Goal: Contribute content

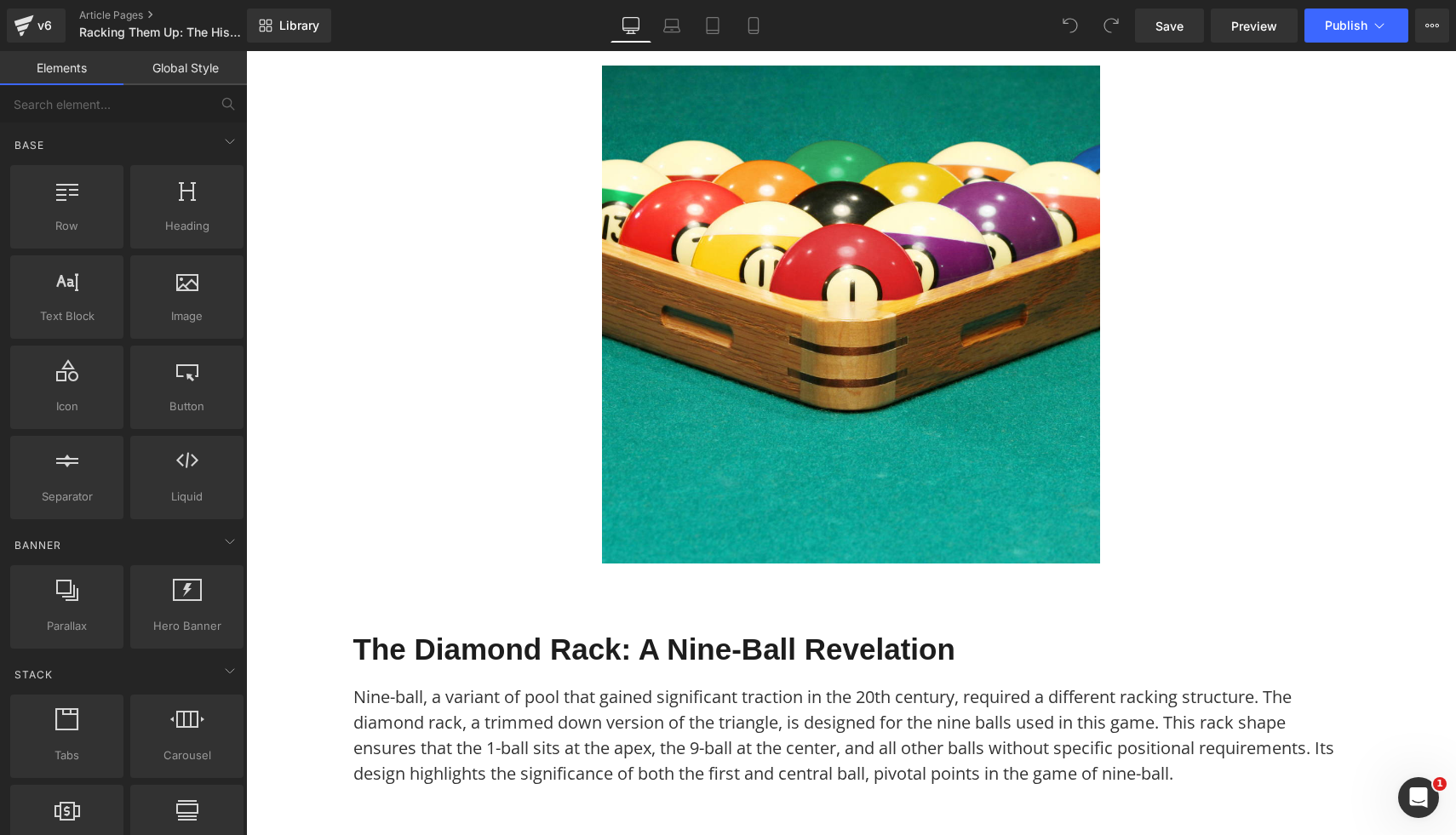
scroll to position [669, 0]
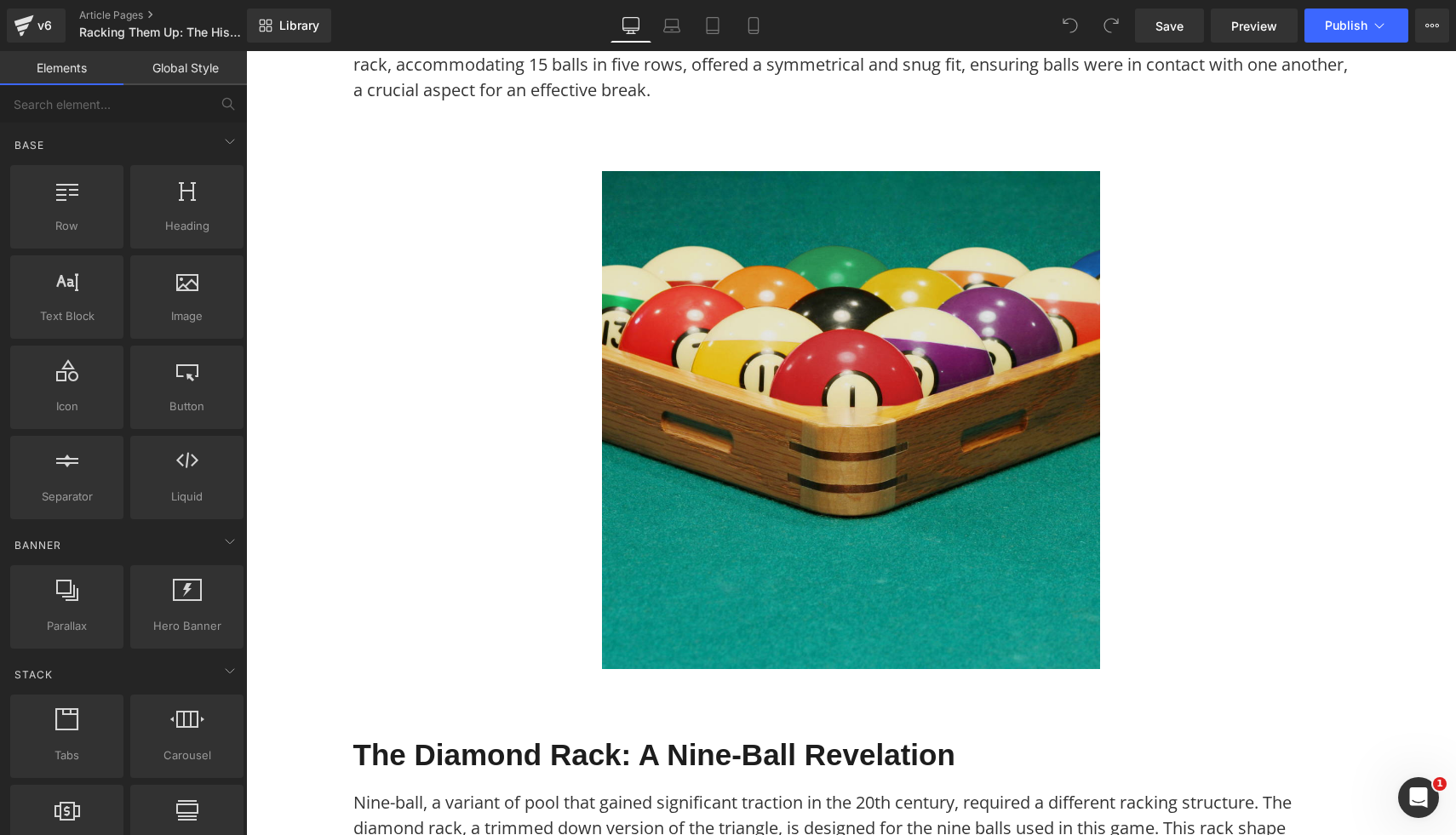
click at [770, 553] on img at bounding box center [851, 419] width 498 height 498
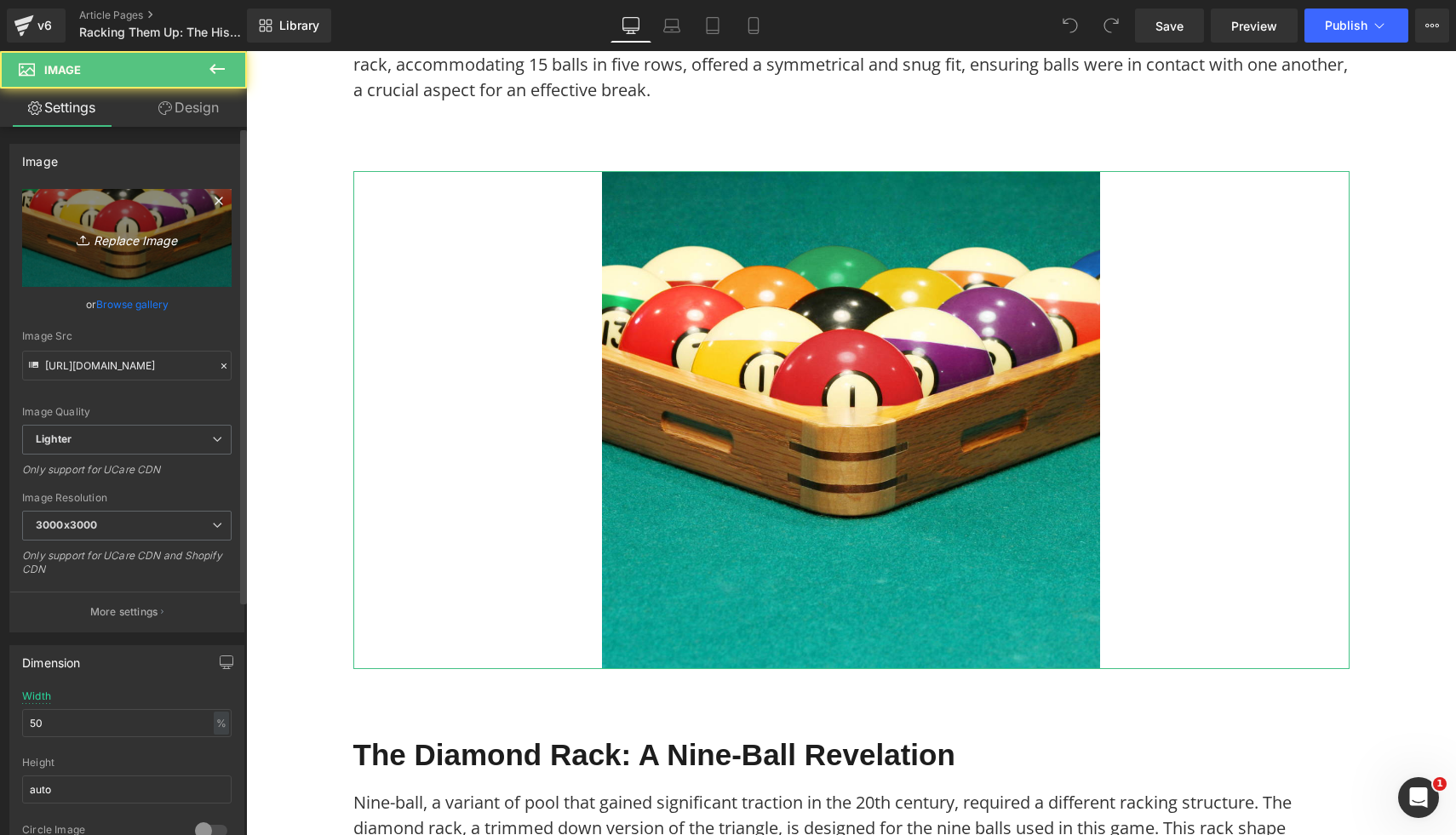
click at [73, 227] on icon "Replace Image" at bounding box center [127, 237] width 136 height 21
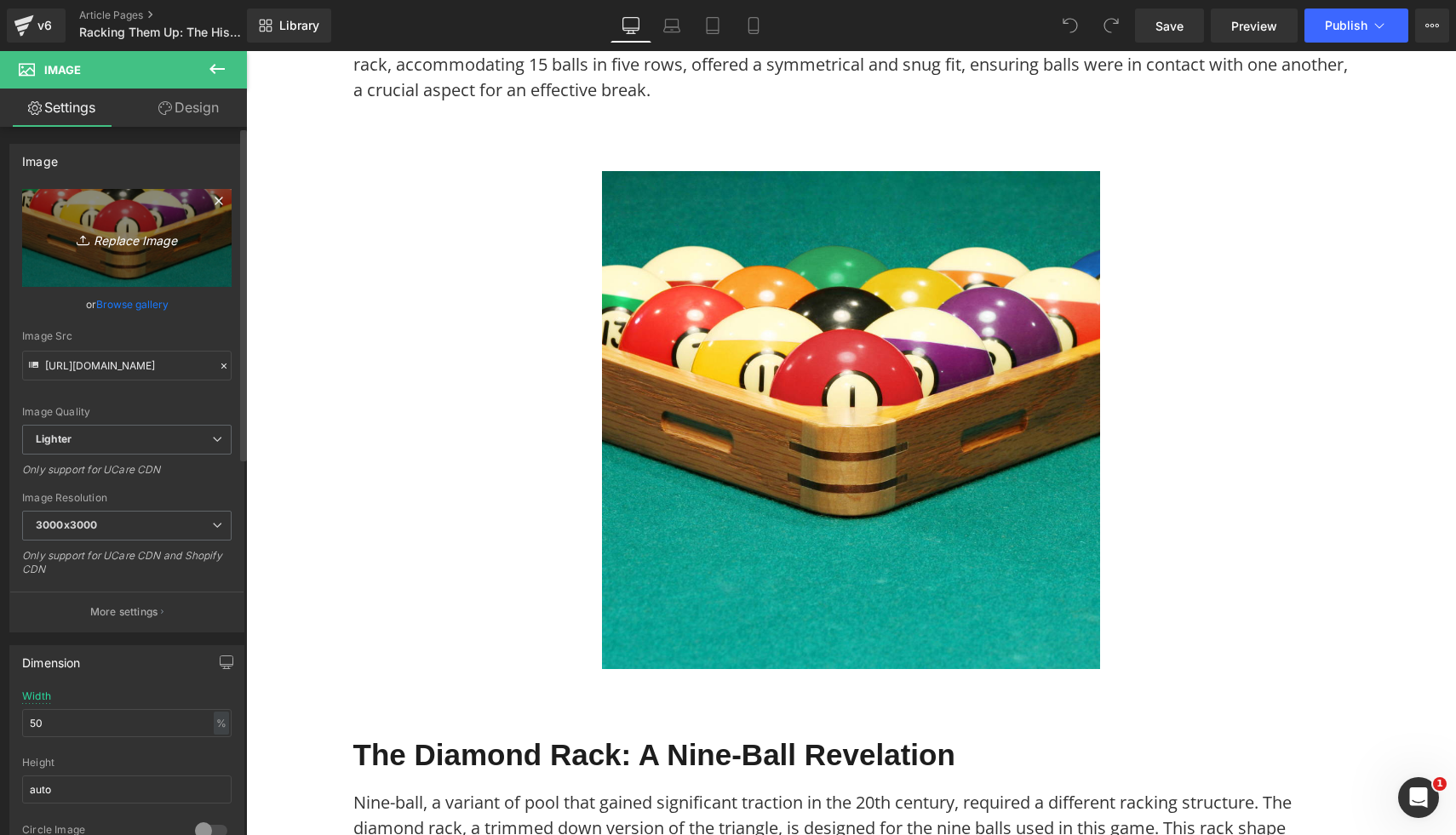
type input "C:\fakepath\10.png"
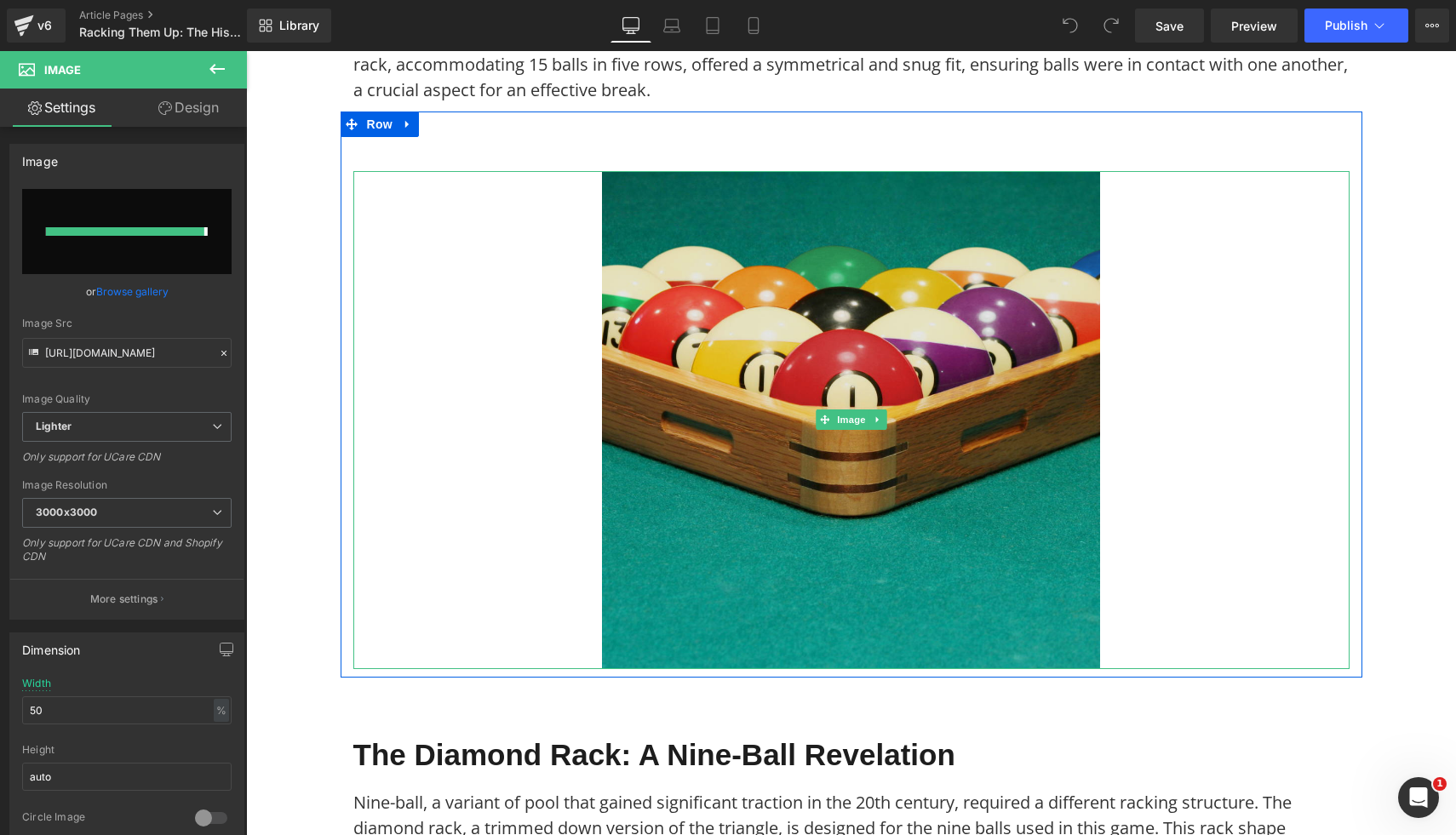
type input "[URL][DOMAIN_NAME]"
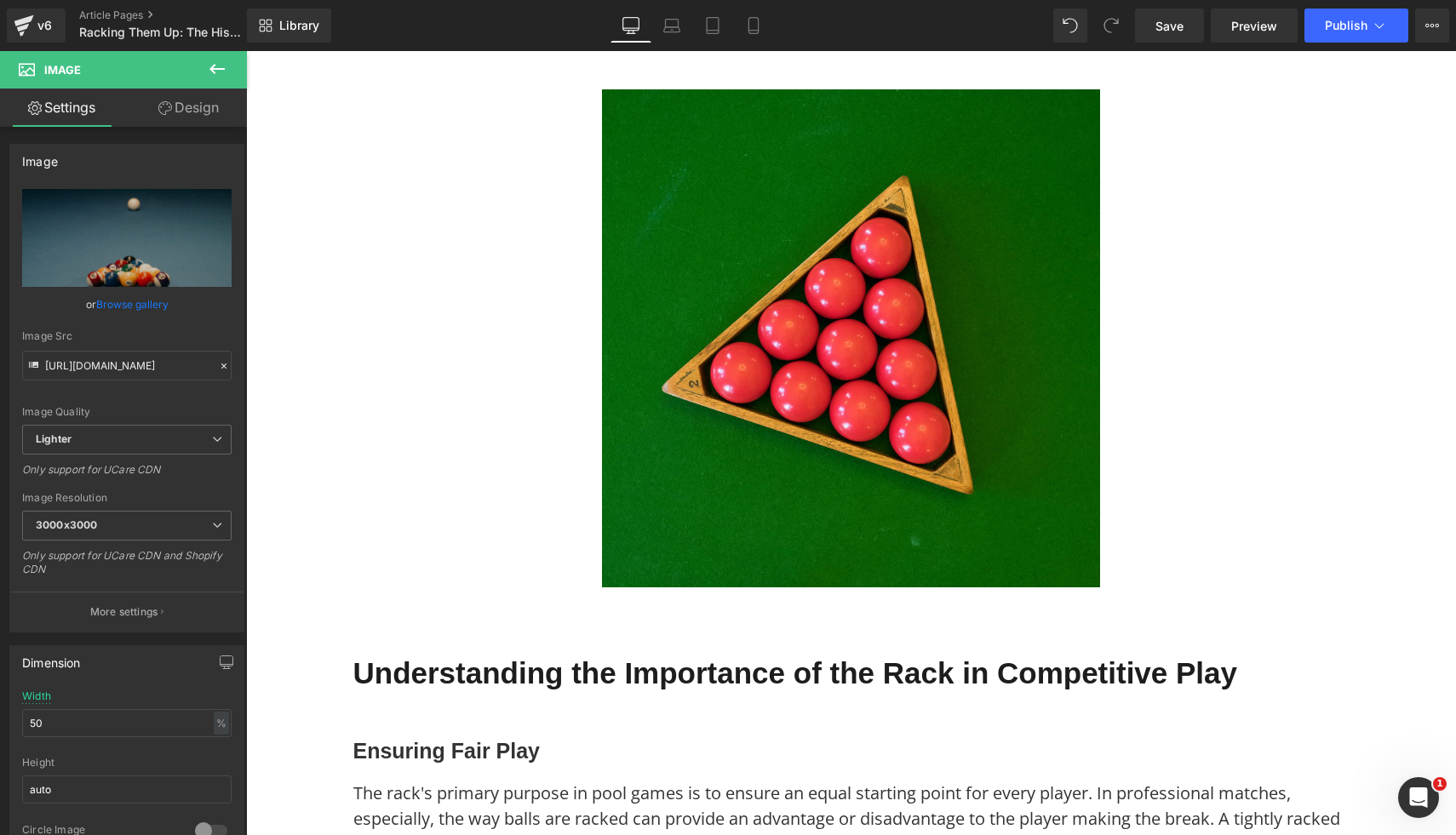
scroll to position [2486, 0]
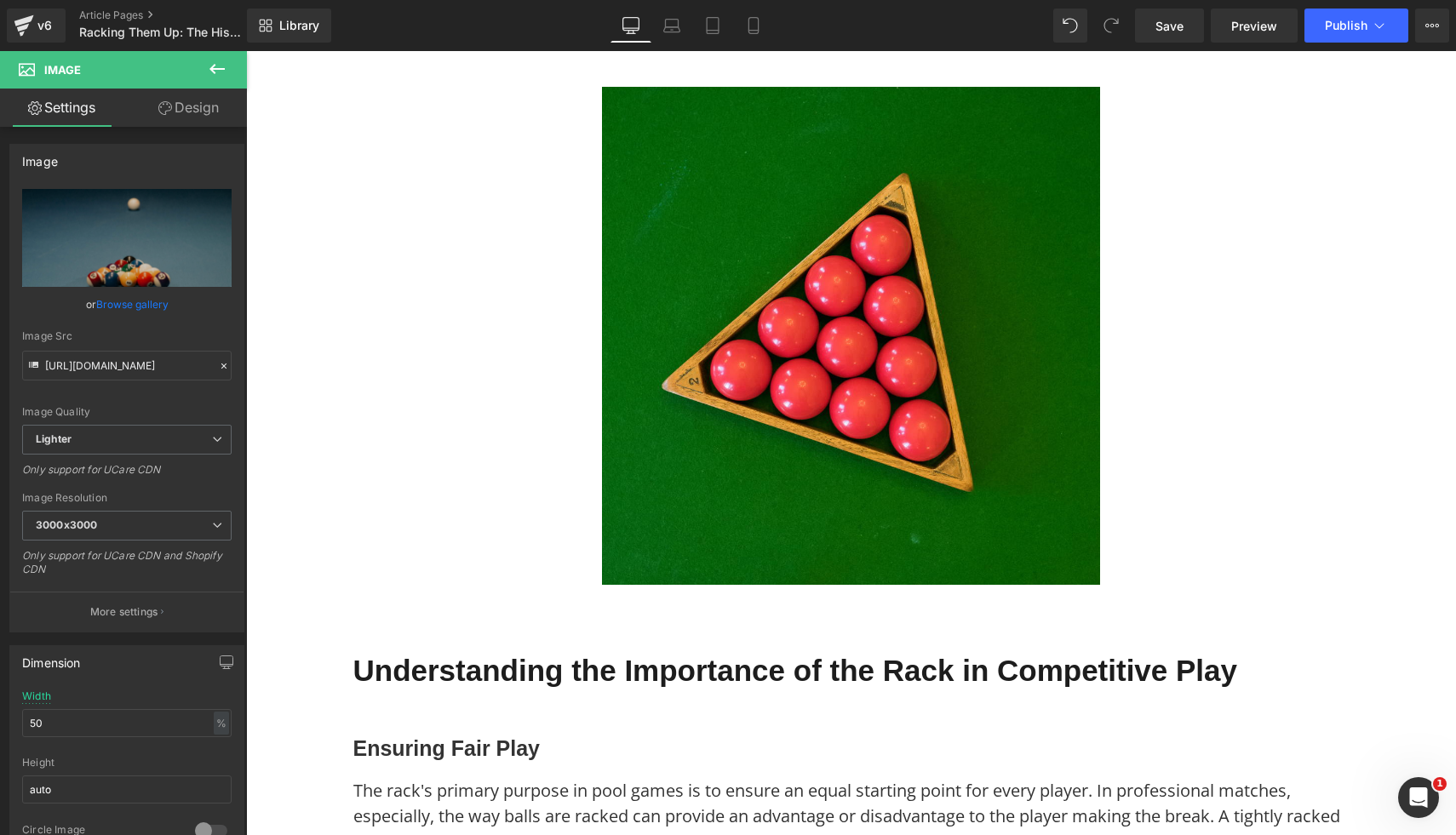
click at [1004, 585] on img at bounding box center [851, 335] width 498 height 498
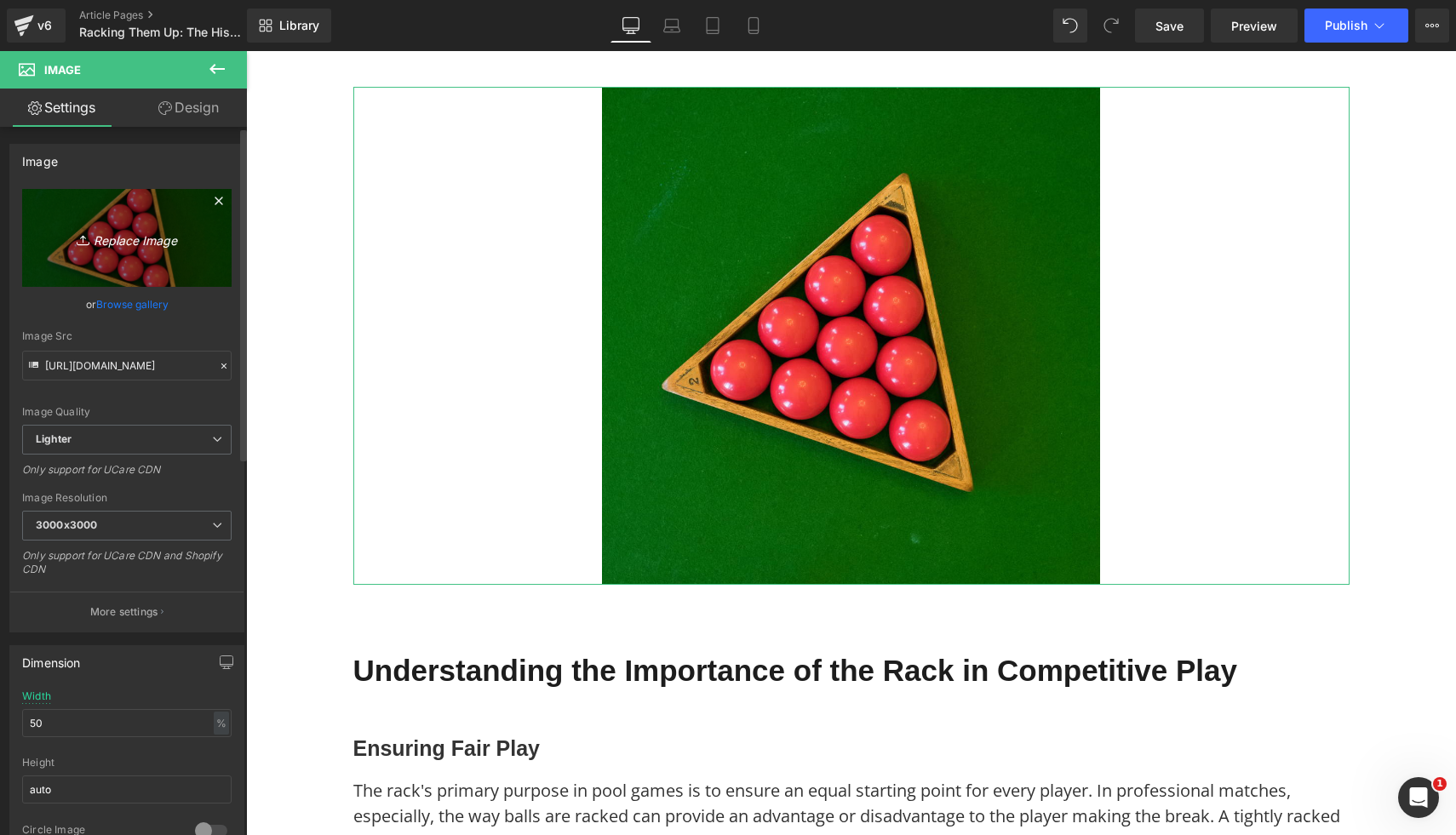
click at [131, 245] on icon "Replace Image" at bounding box center [127, 237] width 136 height 21
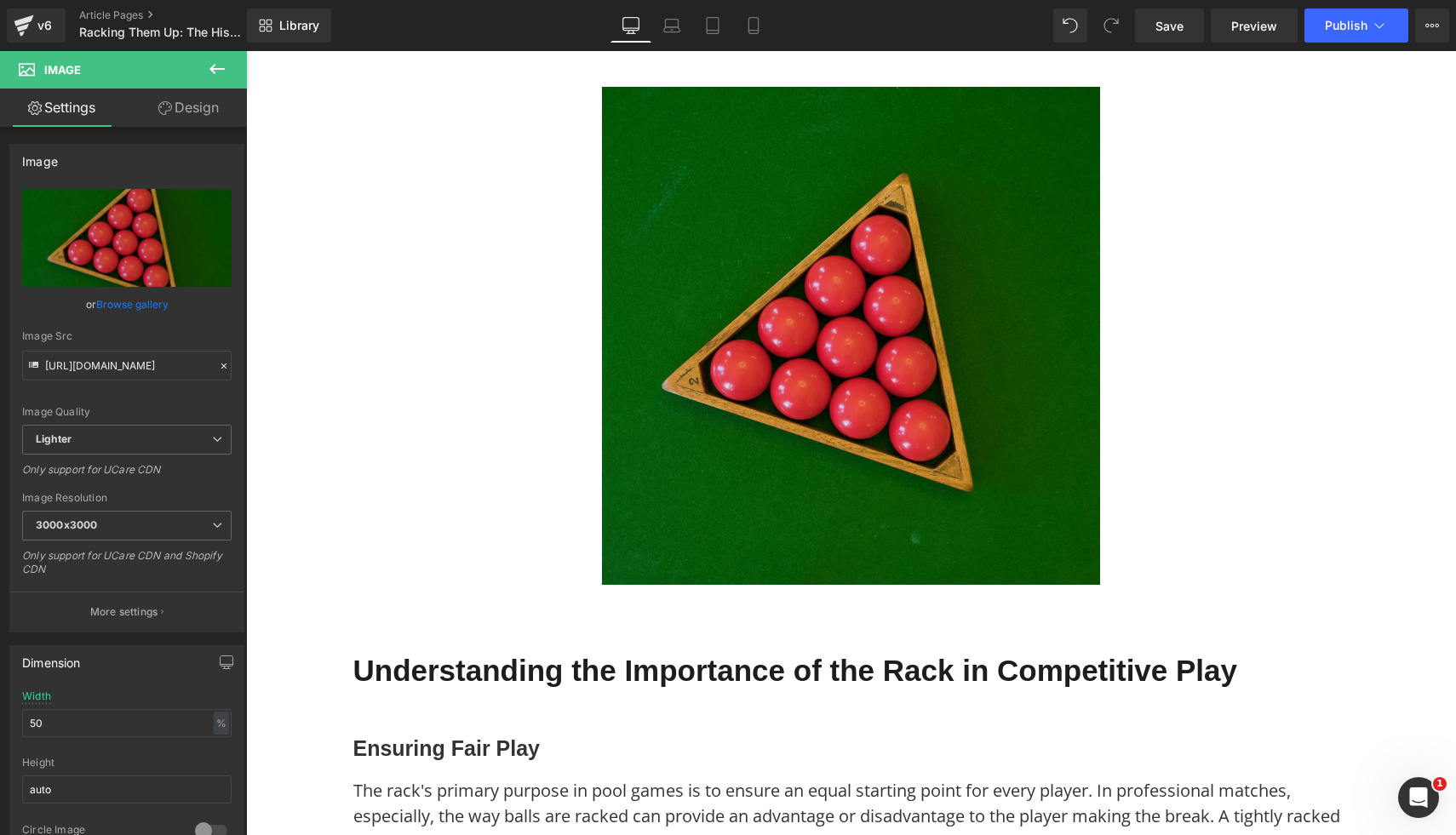
type input "C:\fakepath\2.png"
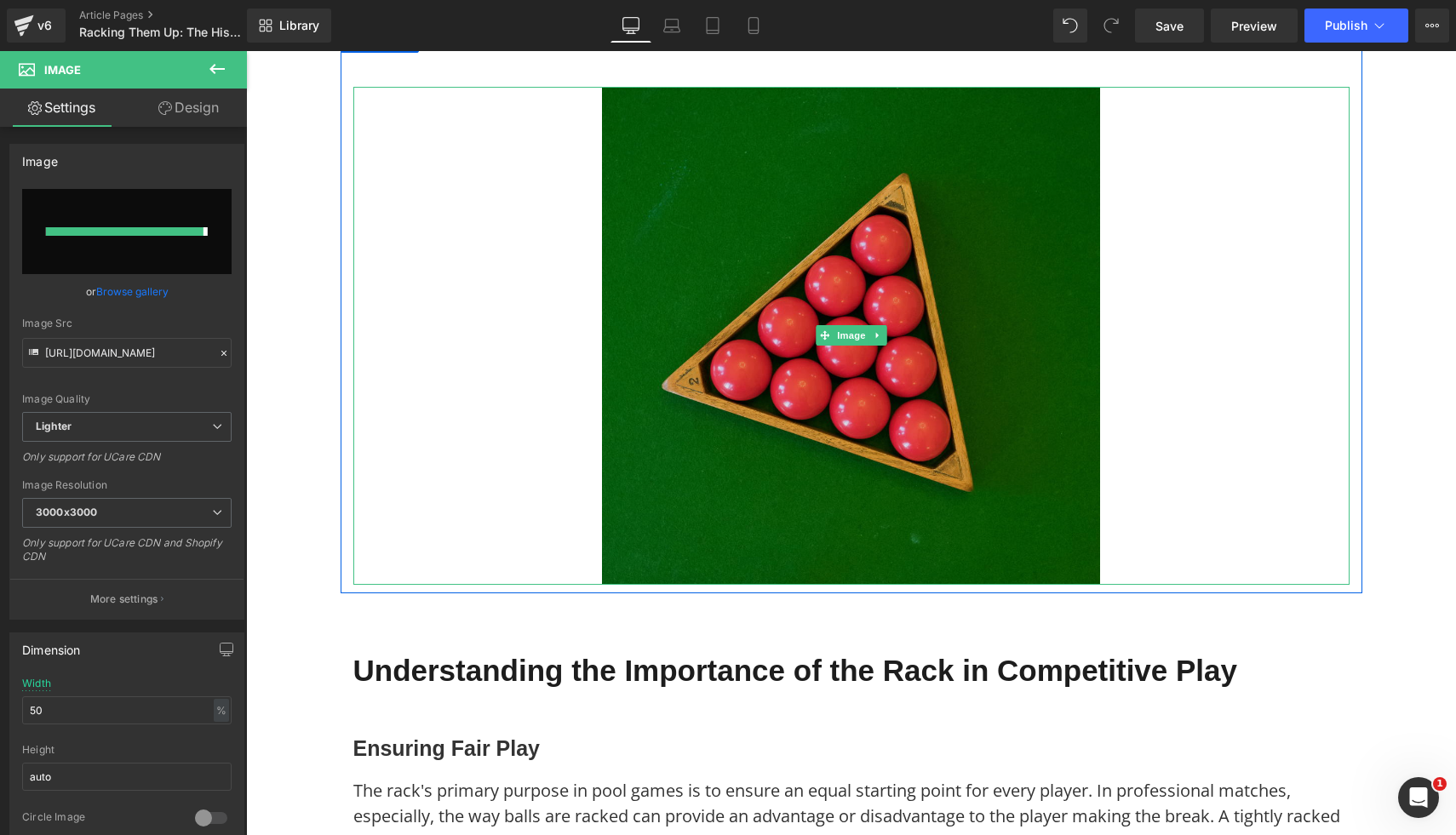
type input "[URL][DOMAIN_NAME]"
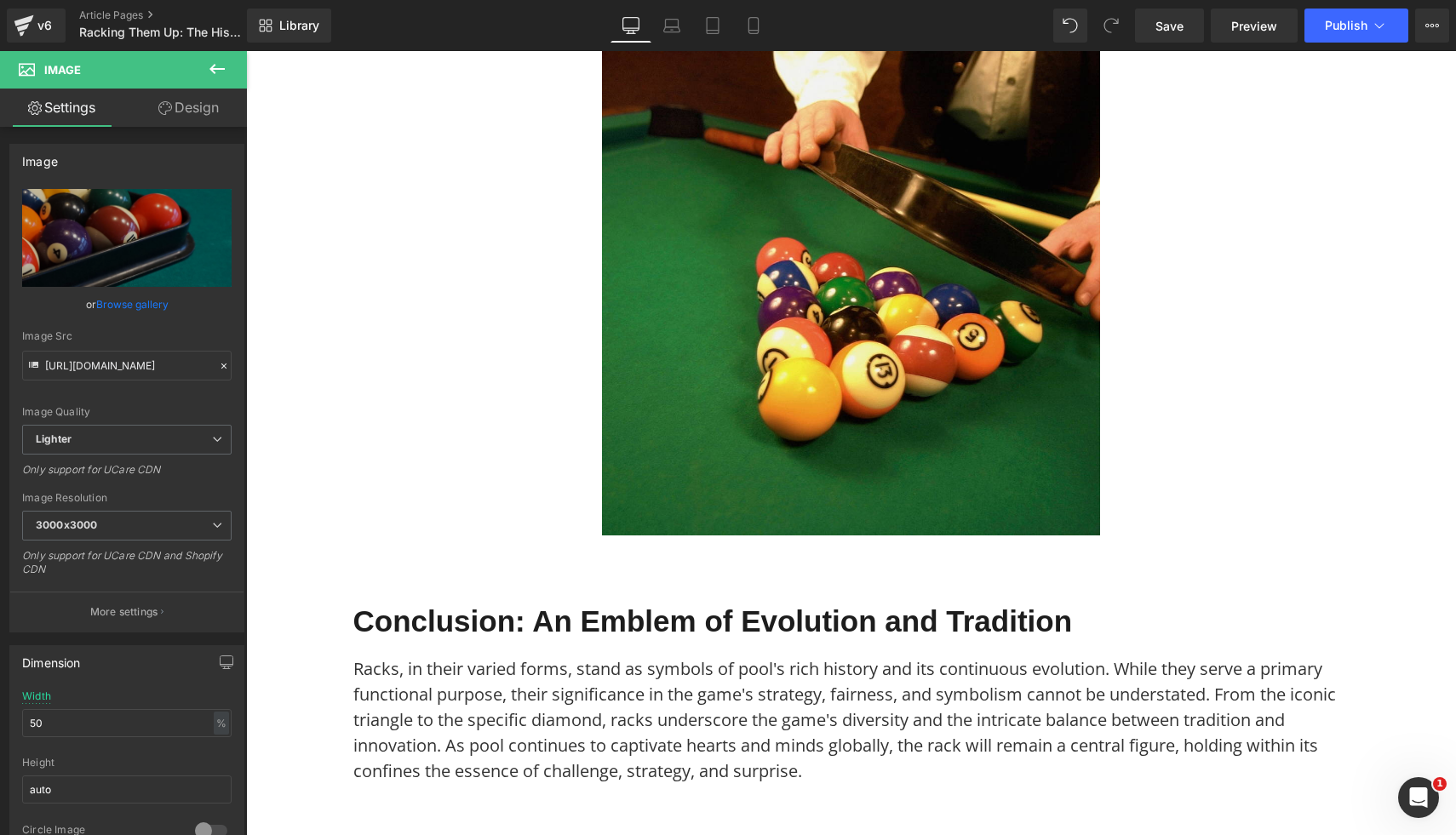
scroll to position [4524, 0]
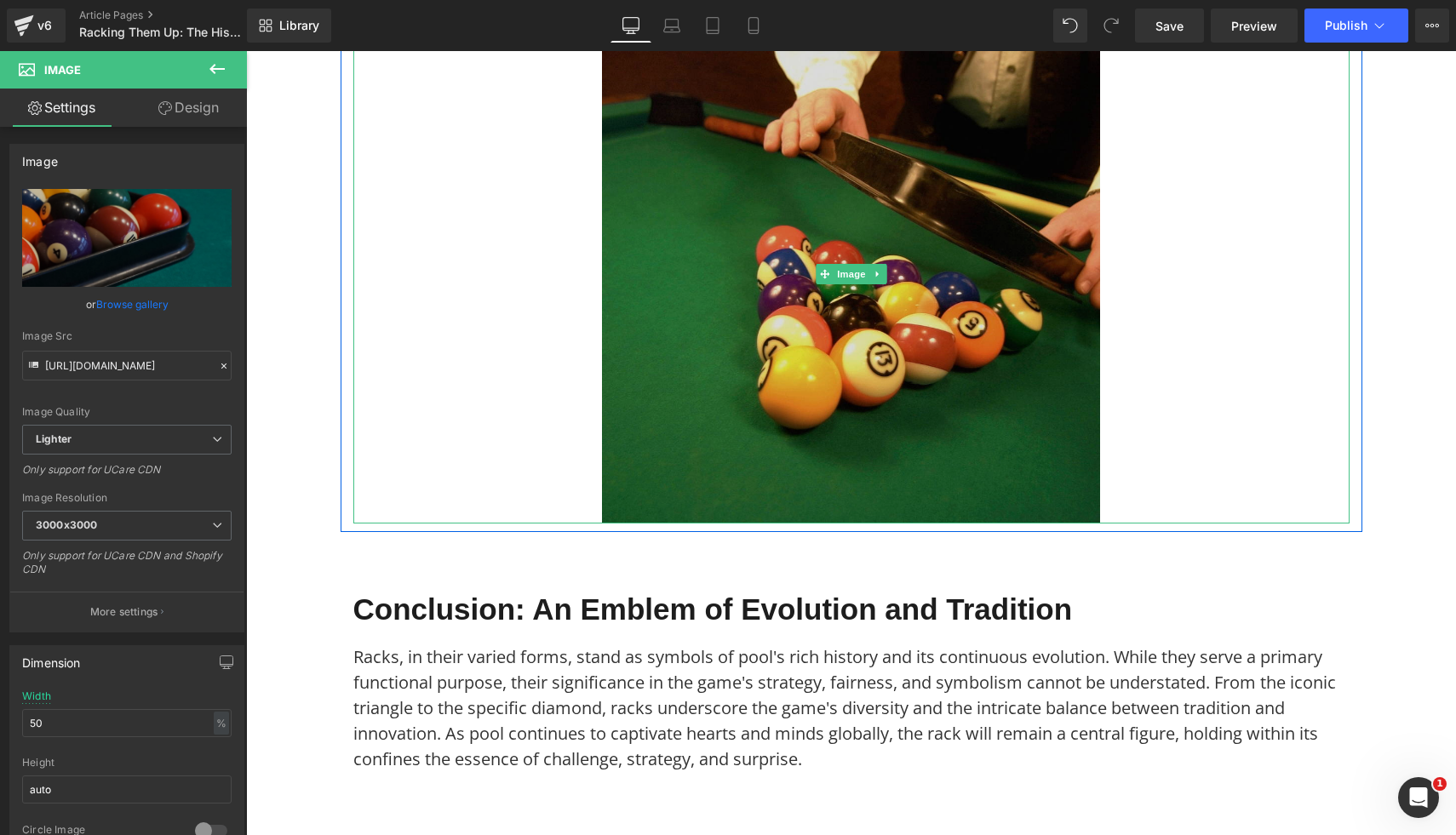
click at [917, 407] on img at bounding box center [851, 274] width 498 height 498
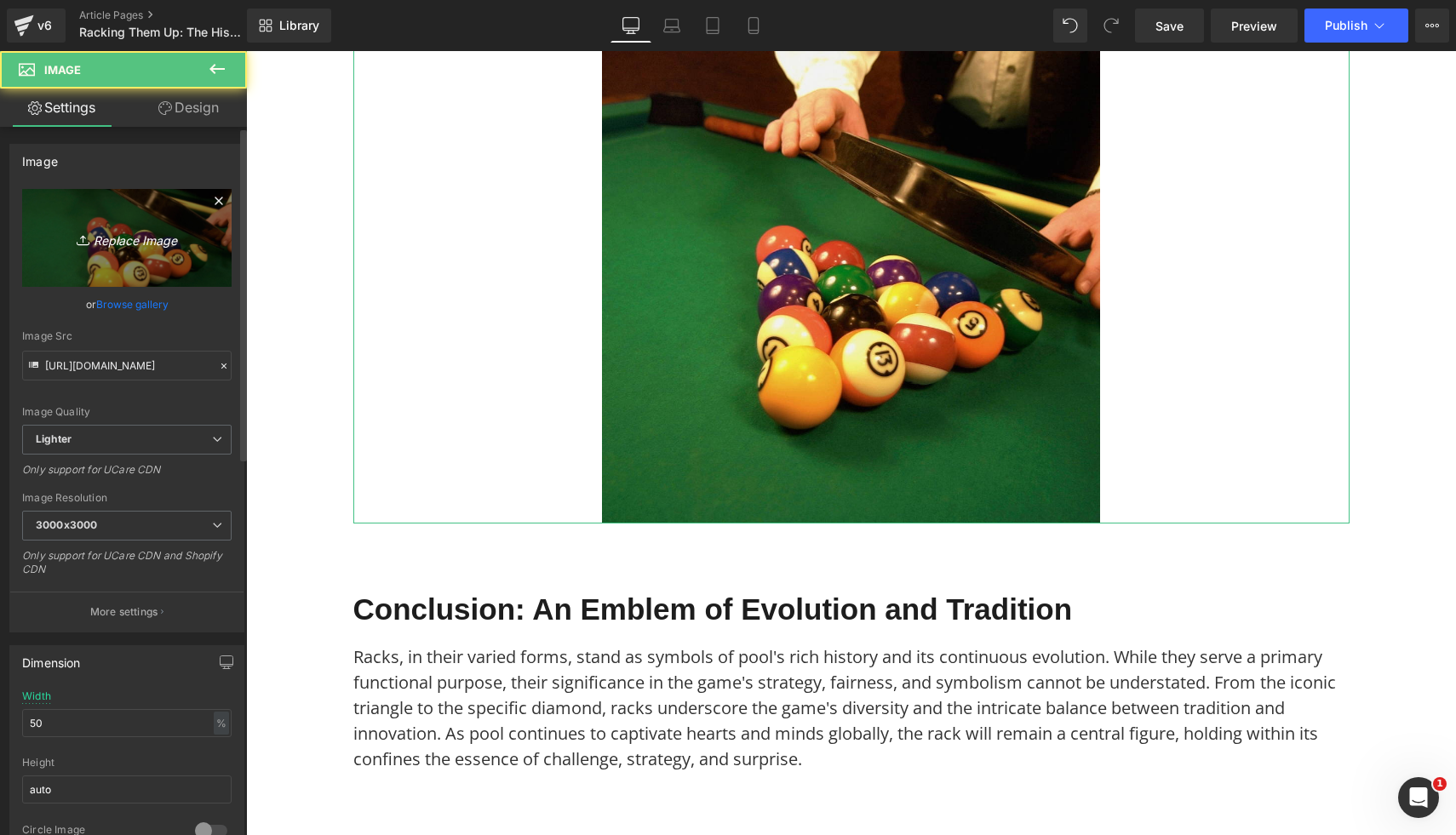
click at [180, 234] on icon "Replace Image" at bounding box center [127, 237] width 136 height 21
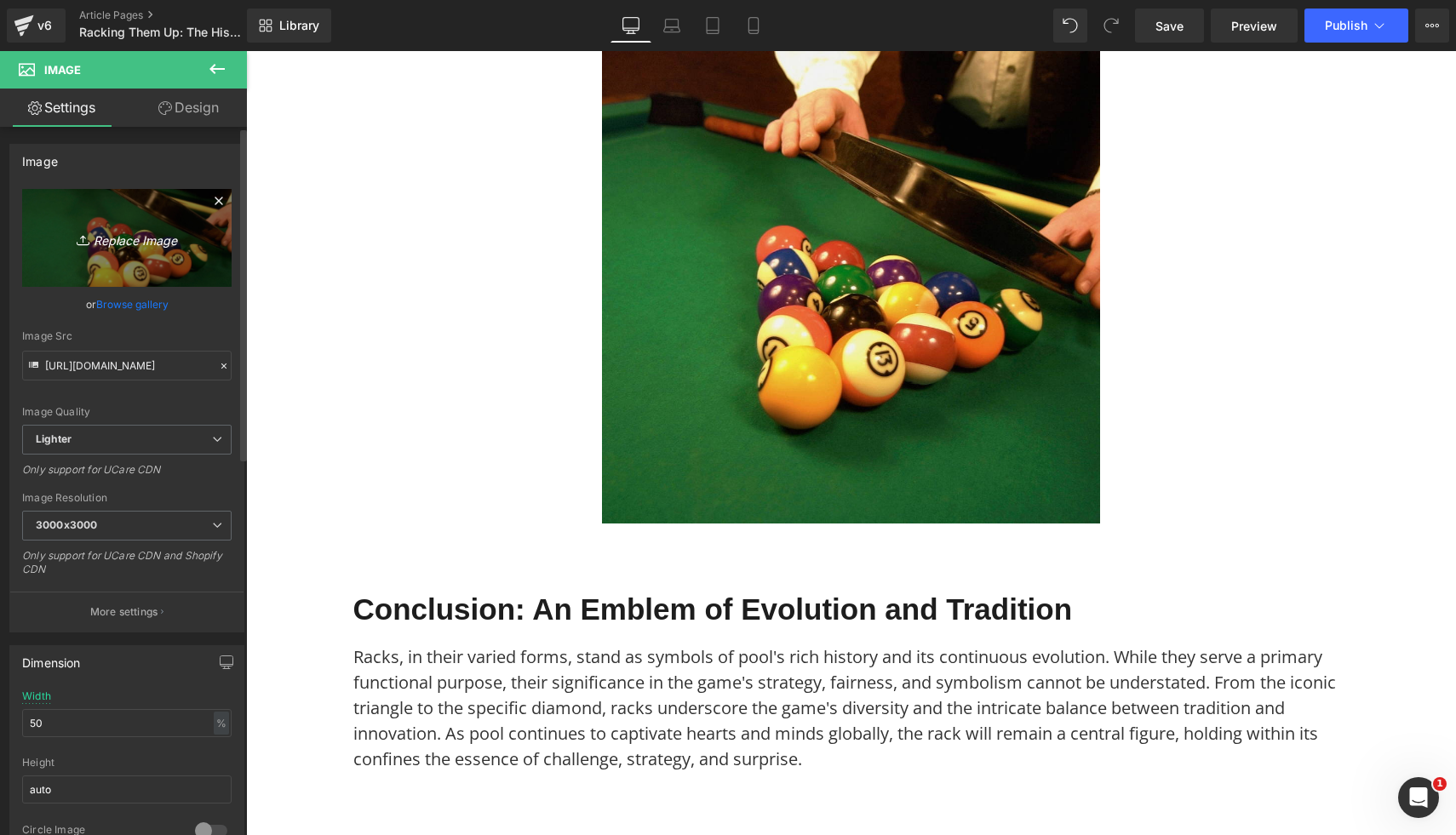
type input "C:\fakepath\8.png"
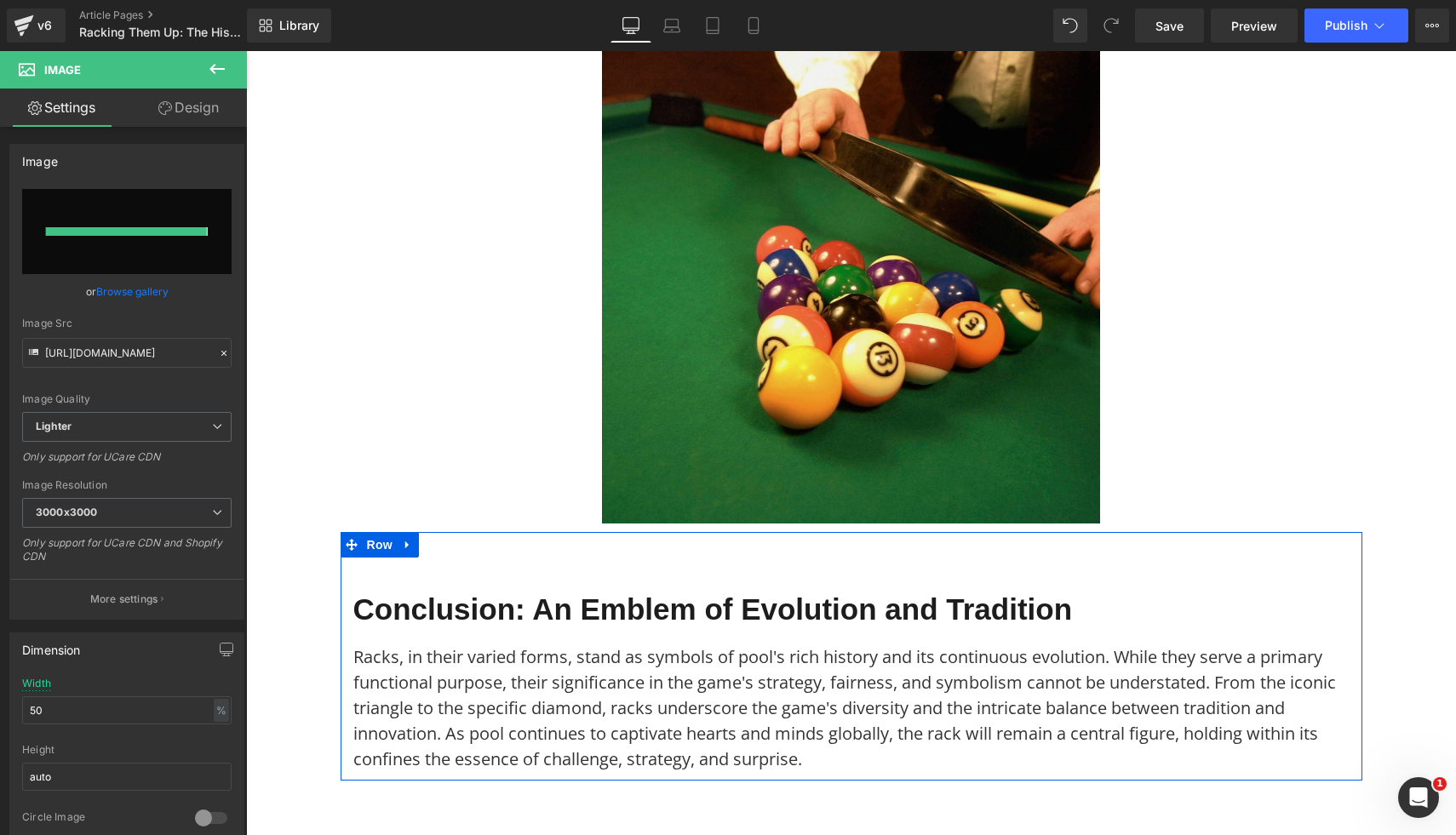
type input "[URL][DOMAIN_NAME]"
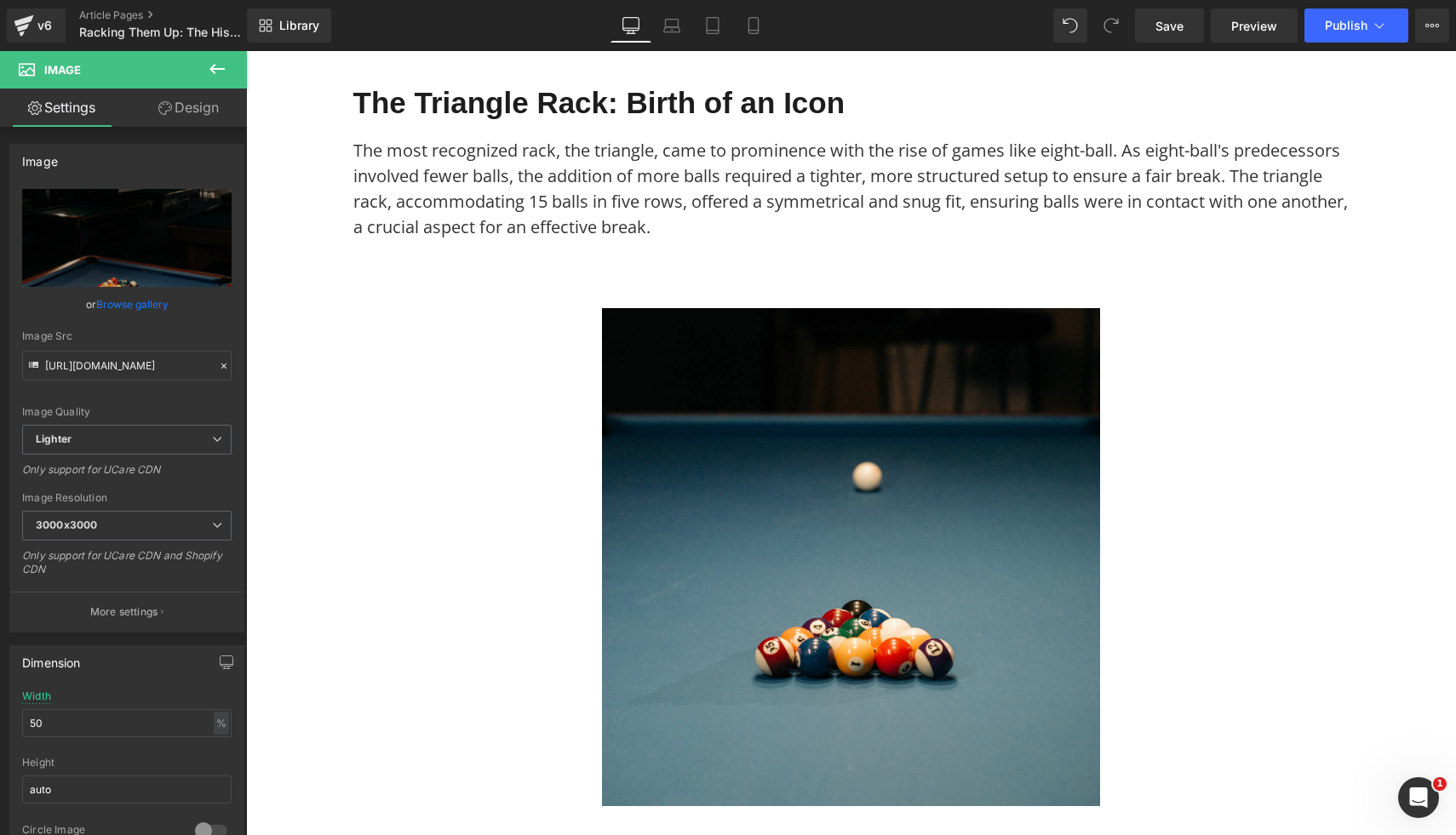
scroll to position [0, 0]
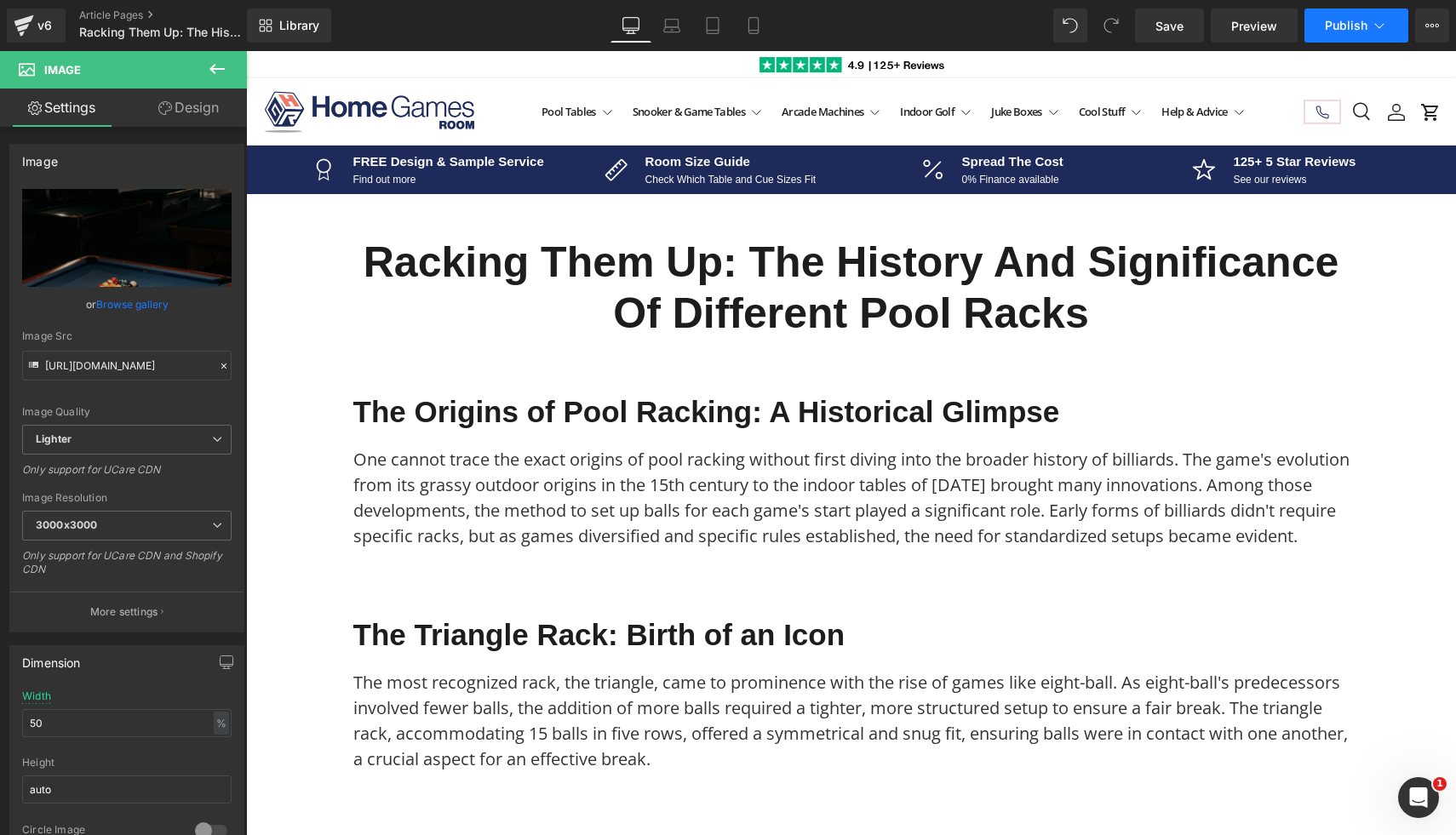
click at [1356, 31] on span "Publish" at bounding box center [1346, 25] width 42 height 14
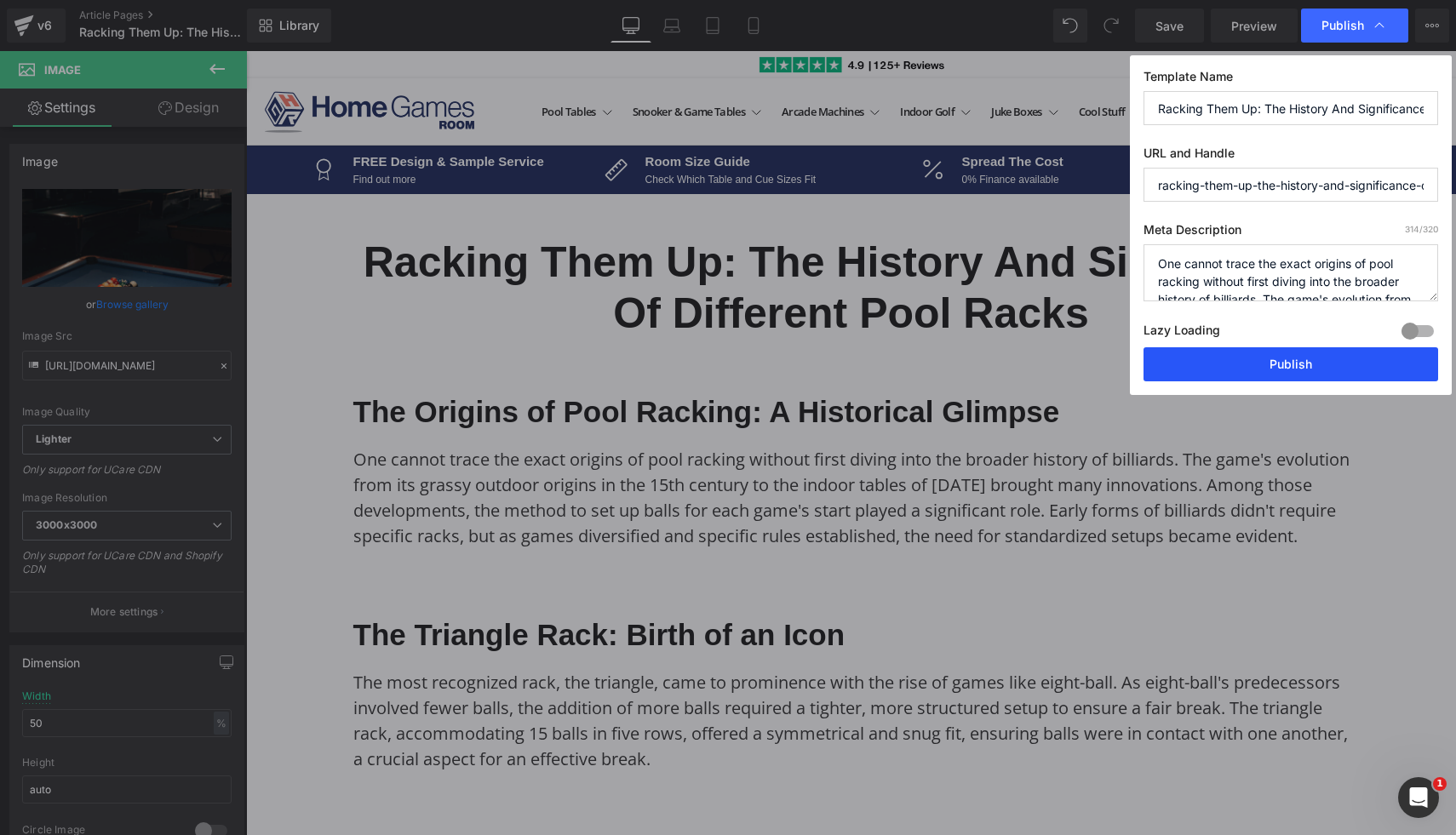
click at [1245, 376] on button "Publish" at bounding box center [1291, 364] width 295 height 34
